Goal: Transaction & Acquisition: Purchase product/service

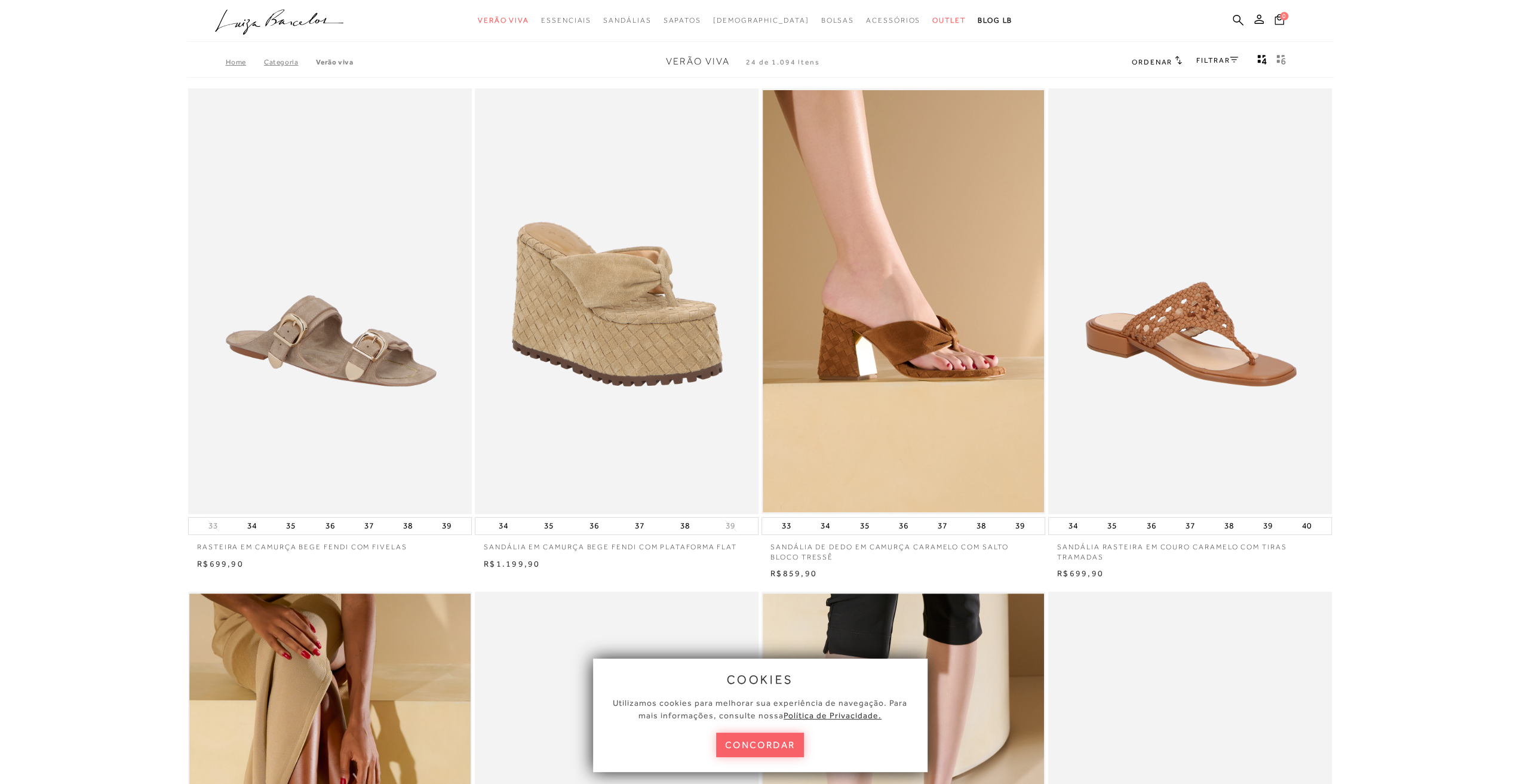
click at [1230, 22] on ul ".a{fill-rule:evenodd;} Verão Viva Em alta Favoritos das Influenciadoras Apostas…" at bounding box center [751, 20] width 1072 height 22
click at [1236, 19] on icon at bounding box center [1238, 20] width 11 height 12
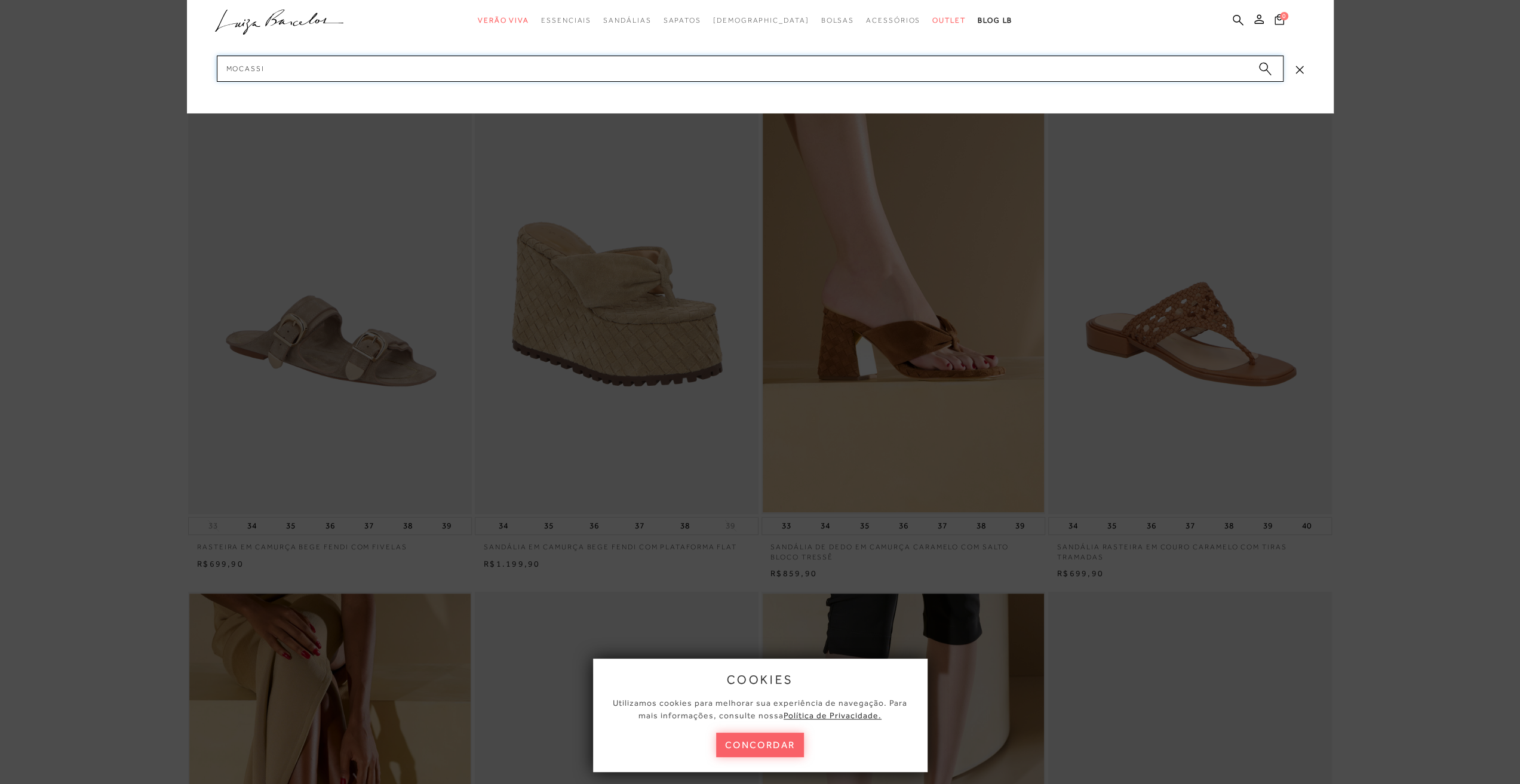
type input "mocassim"
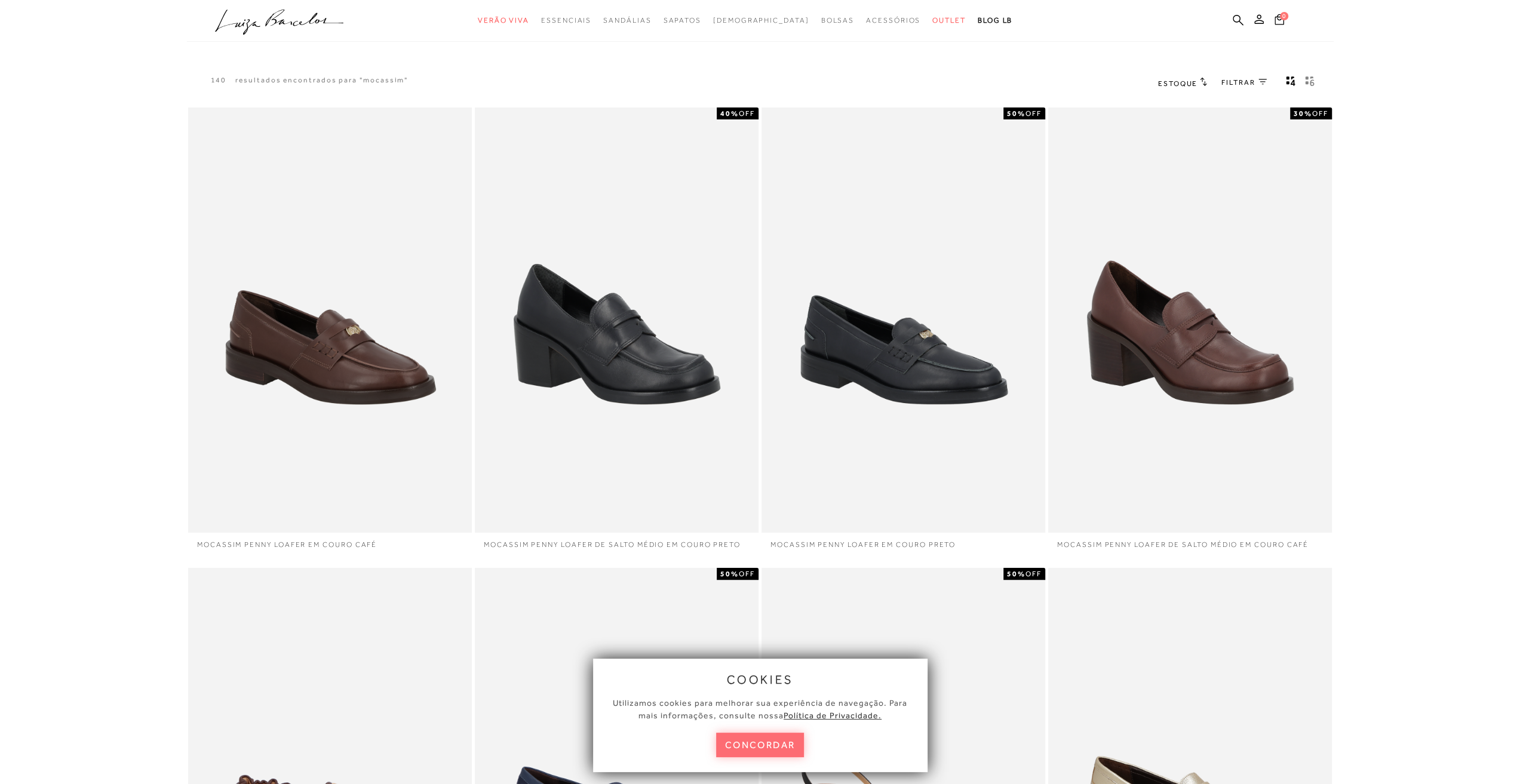
click at [774, 741] on button "concordar" at bounding box center [760, 745] width 88 height 25
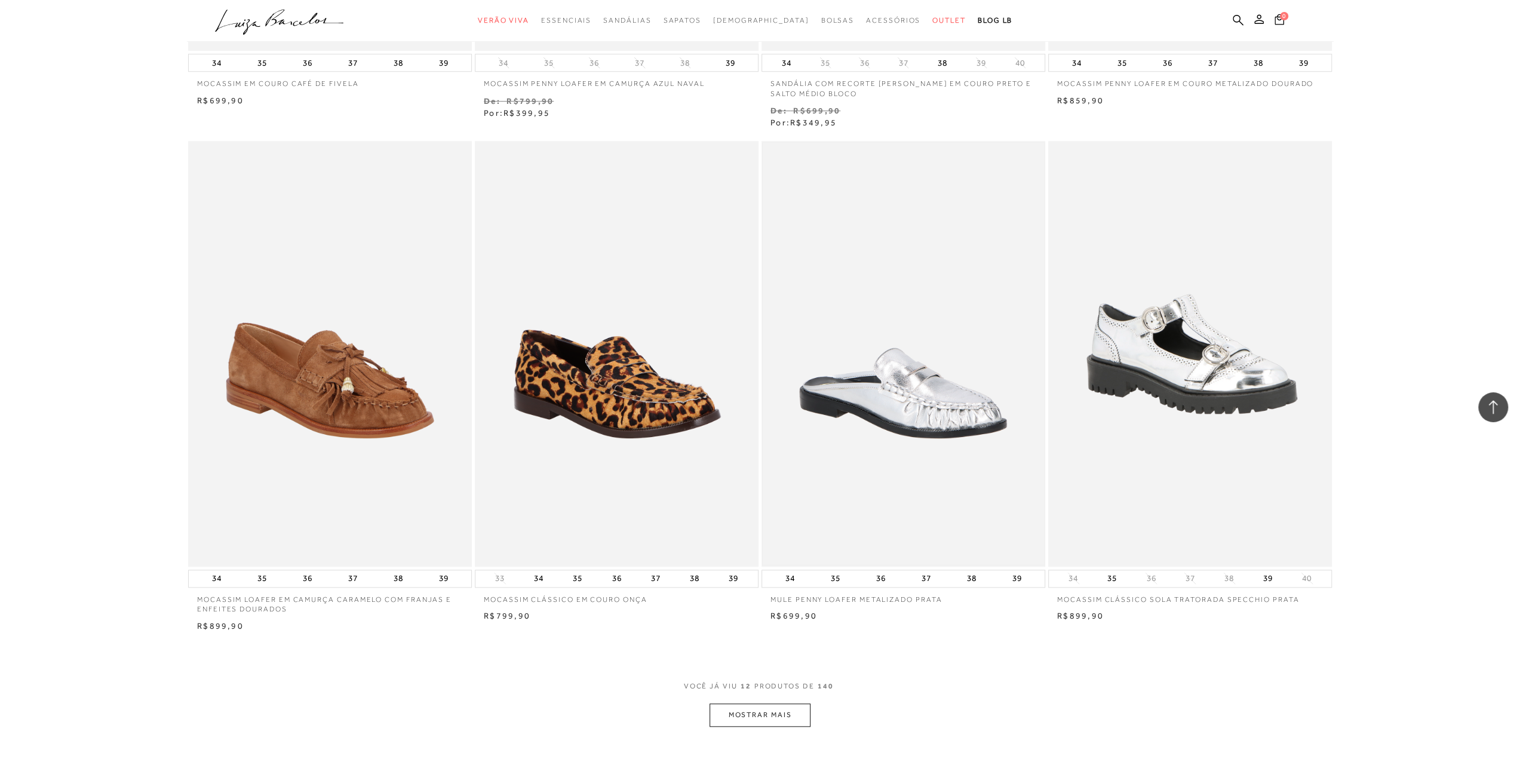
scroll to position [1015, 0]
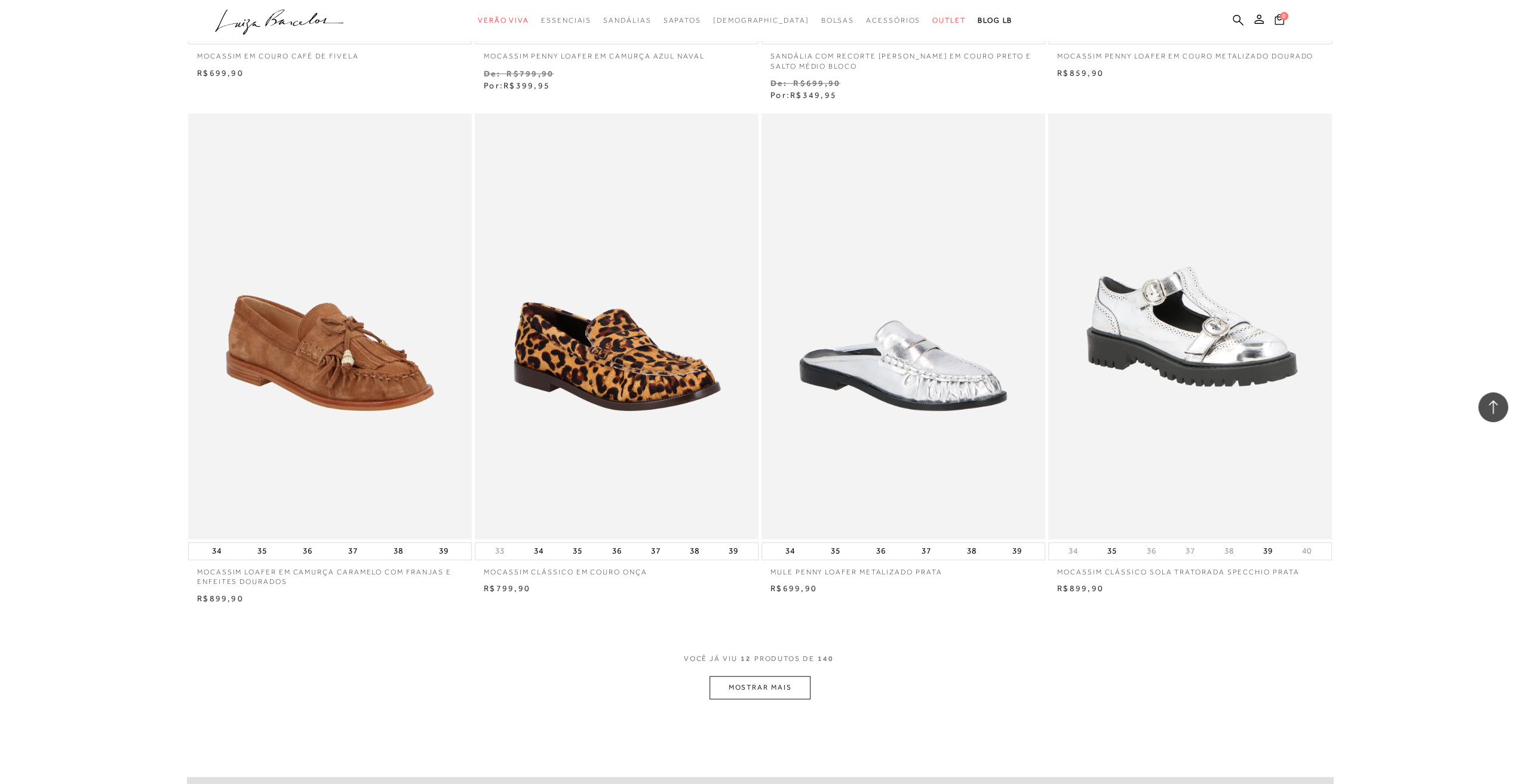
click at [786, 686] on button "MOSTRAR MAIS" at bounding box center [760, 688] width 101 height 23
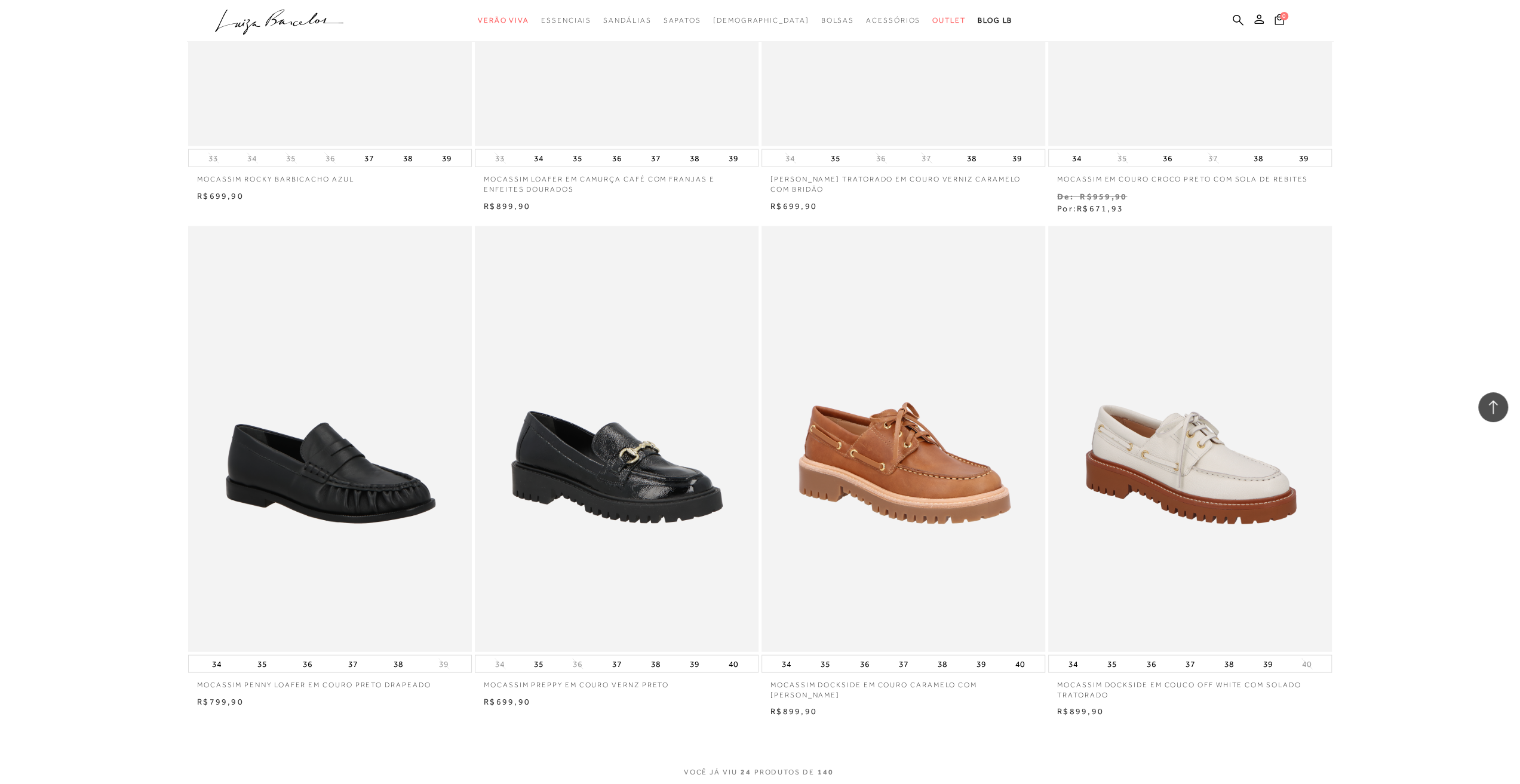
scroll to position [2687, 0]
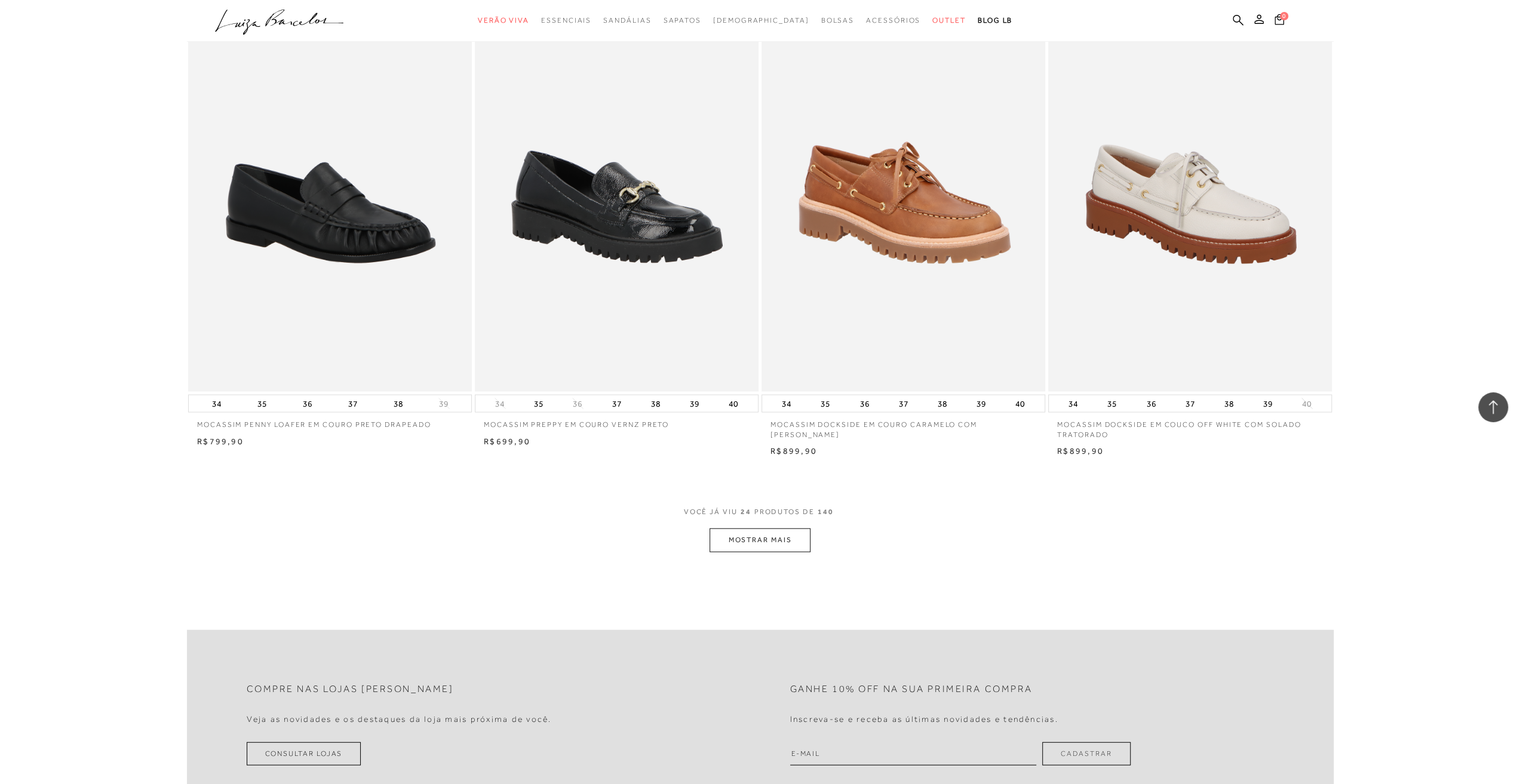
click at [768, 545] on button "MOSTRAR MAIS" at bounding box center [760, 540] width 101 height 23
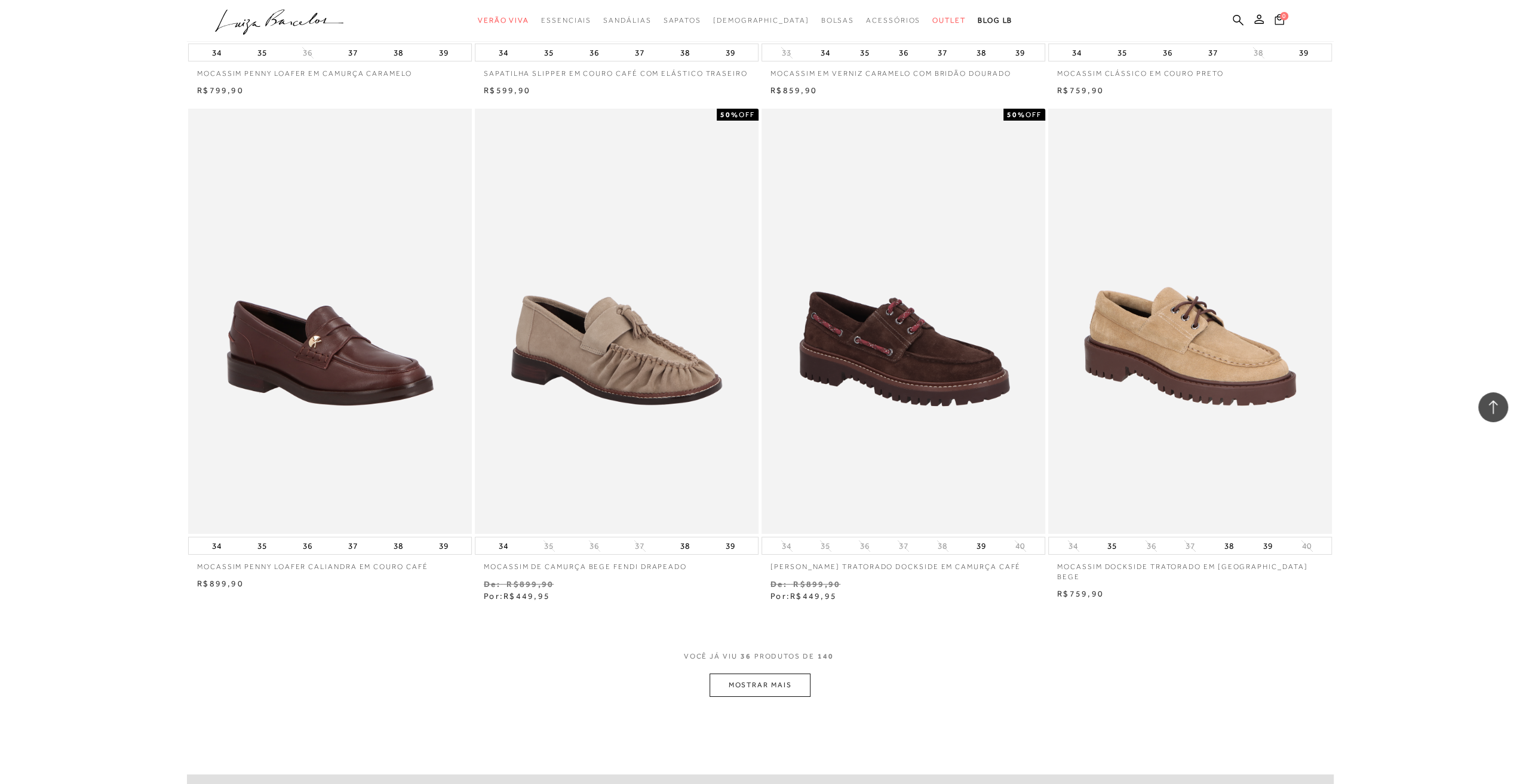
scroll to position [4180, 0]
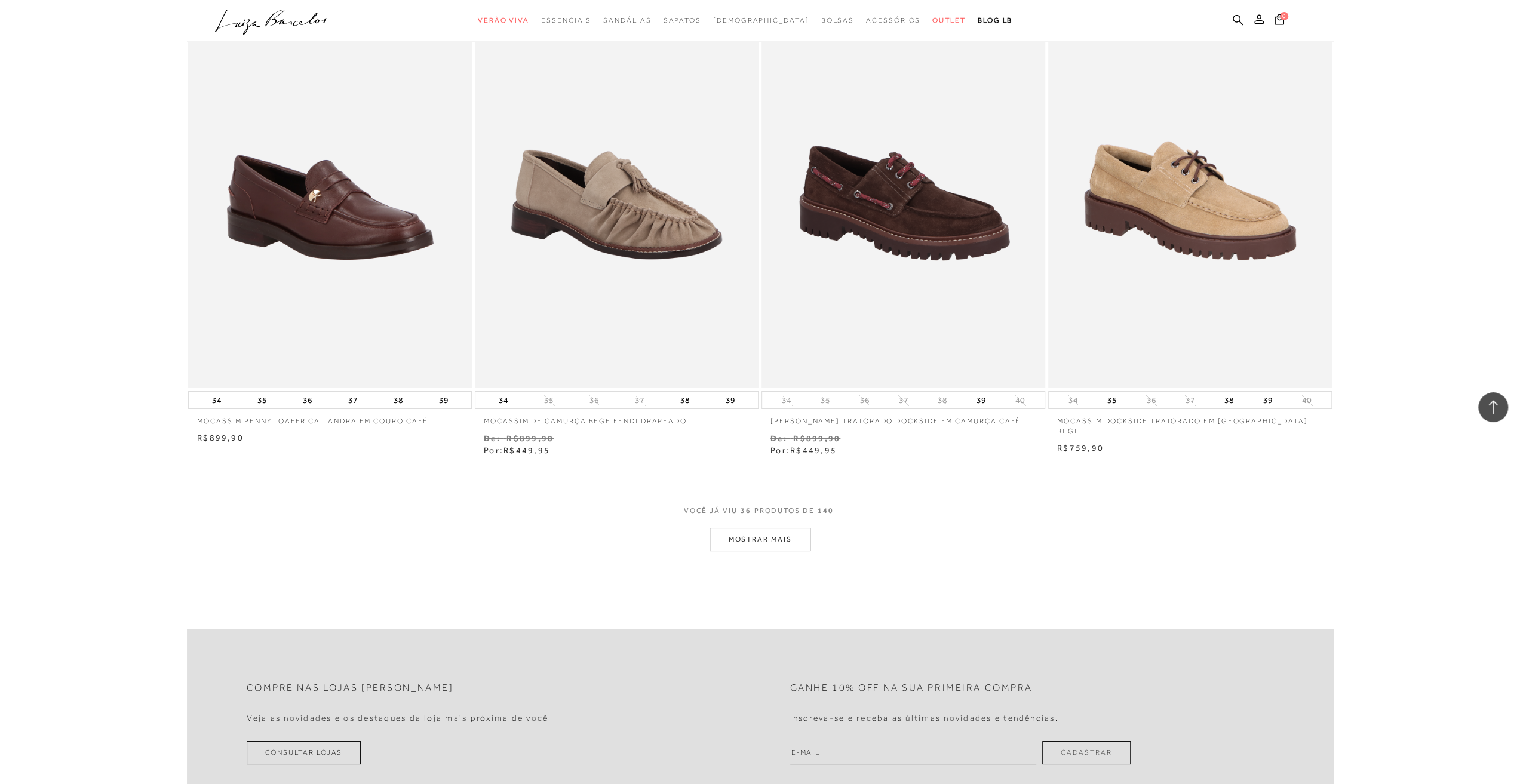
click at [775, 535] on button "MOSTRAR MAIS" at bounding box center [760, 539] width 101 height 23
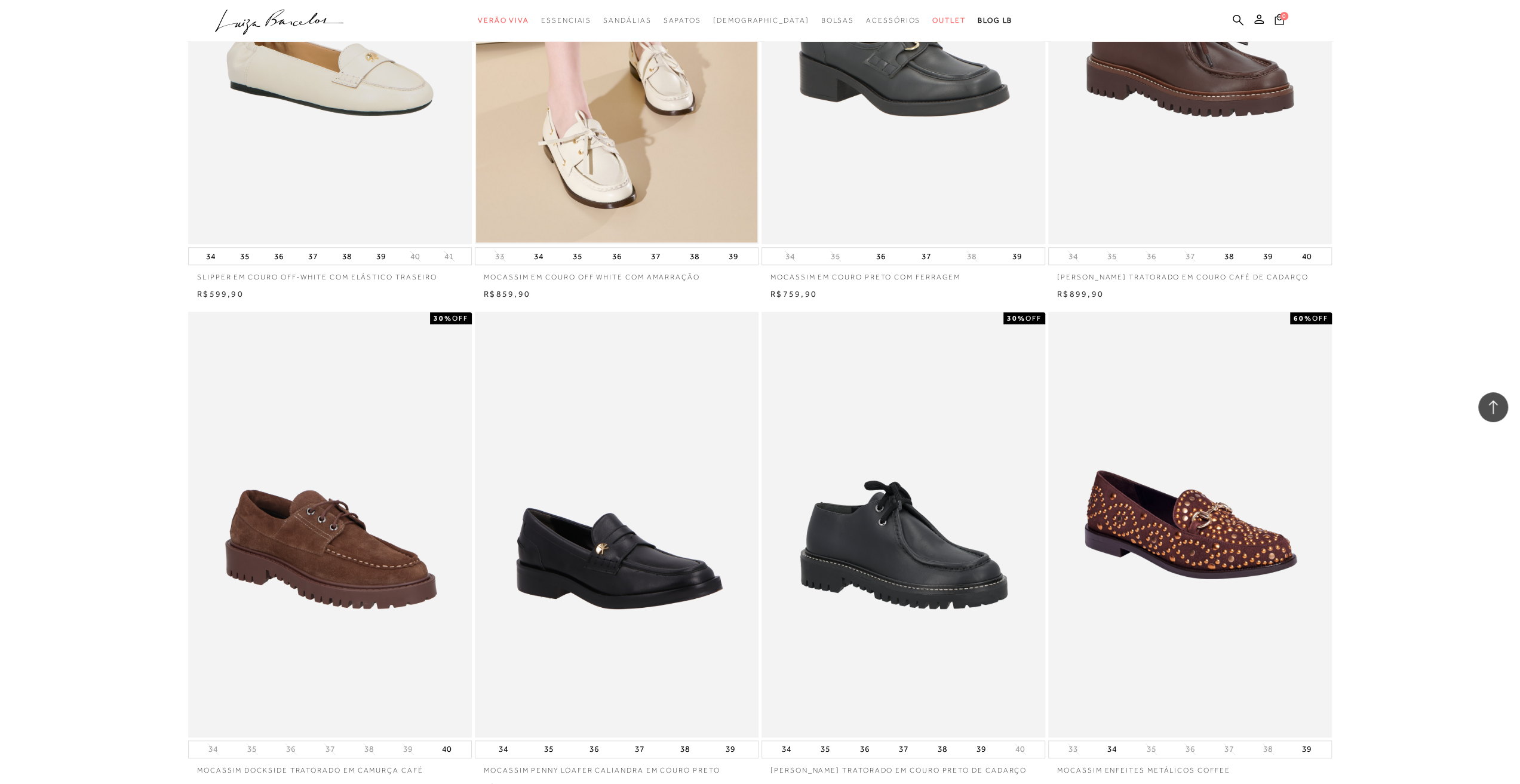
scroll to position [5494, 0]
